Goal: Use online tool/utility: Use online tool/utility

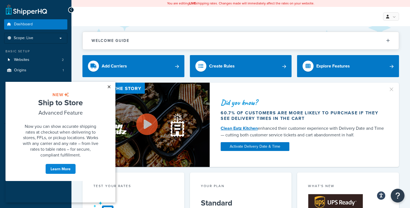
click at [109, 85] on link "×" at bounding box center [109, 87] width 10 height 10
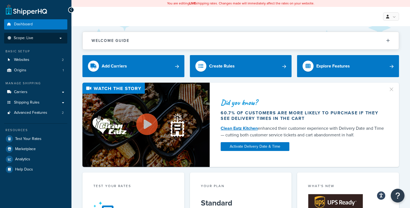
click at [48, 37] on p "Scope: Live" at bounding box center [36, 38] width 58 height 5
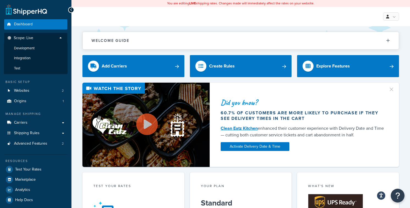
click at [48, 37] on p "Scope: Live" at bounding box center [36, 39] width 58 height 7
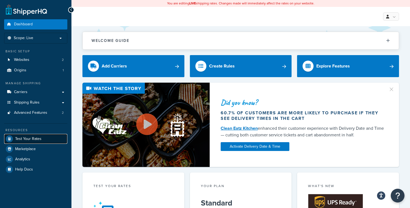
click at [37, 139] on span "Test Your Rates" at bounding box center [28, 138] width 26 height 5
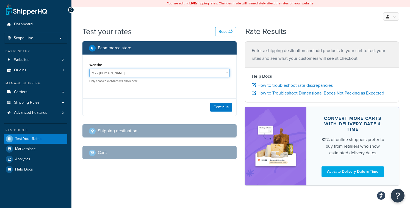
click at [203, 73] on select "M2 - [DOMAIN_NAME] Master Dev - [DOMAIN_NAME]" at bounding box center [159, 73] width 140 height 8
click at [89, 69] on select "M2 - [DOMAIN_NAME] Master Dev - [DOMAIN_NAME]" at bounding box center [159, 73] width 140 height 8
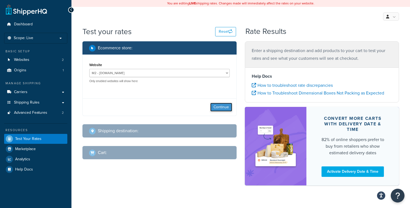
click at [226, 106] on button "Continue" at bounding box center [221, 107] width 22 height 9
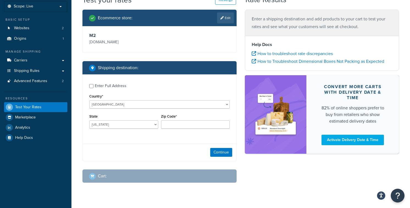
scroll to position [39, 0]
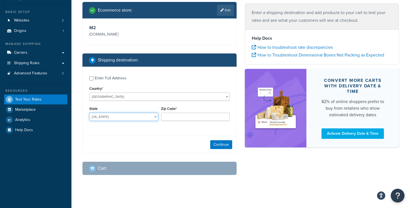
click at [117, 118] on select "[US_STATE] [US_STATE] [US_STATE] [US_STATE] [US_STATE] Armed Forces Americas Ar…" at bounding box center [123, 116] width 69 height 8
select select "FL"
click at [89, 113] on select "[US_STATE] [US_STATE] [US_STATE] [US_STATE] [US_STATE] Armed Forces Americas Ar…" at bounding box center [123, 116] width 69 height 8
click at [190, 117] on input "Zip Code*" at bounding box center [195, 116] width 69 height 8
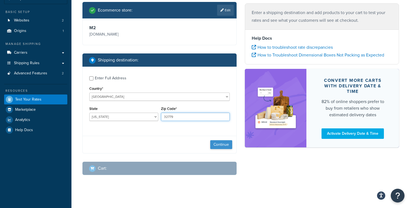
type input "32779"
click at [228, 143] on button "Continue" at bounding box center [221, 144] width 22 height 9
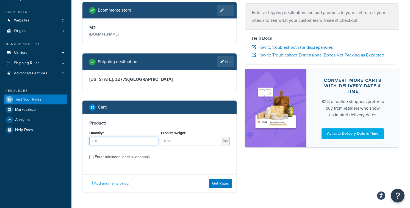
click at [101, 141] on input "Quantity*" at bounding box center [123, 141] width 69 height 8
type input "15"
click at [187, 140] on input "Product Weight*" at bounding box center [191, 141] width 60 height 8
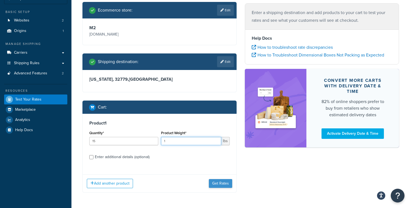
type input "1"
click at [225, 183] on button "Get Rates" at bounding box center [220, 183] width 23 height 9
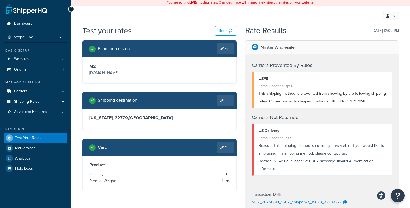
scroll to position [0, 0]
